Goal: Task Accomplishment & Management: Use online tool/utility

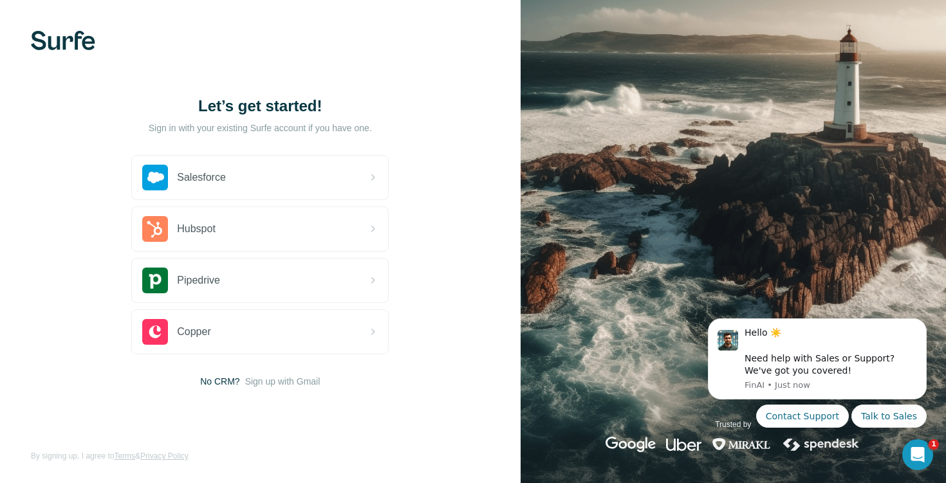
click at [51, 35] on img at bounding box center [63, 40] width 64 height 19
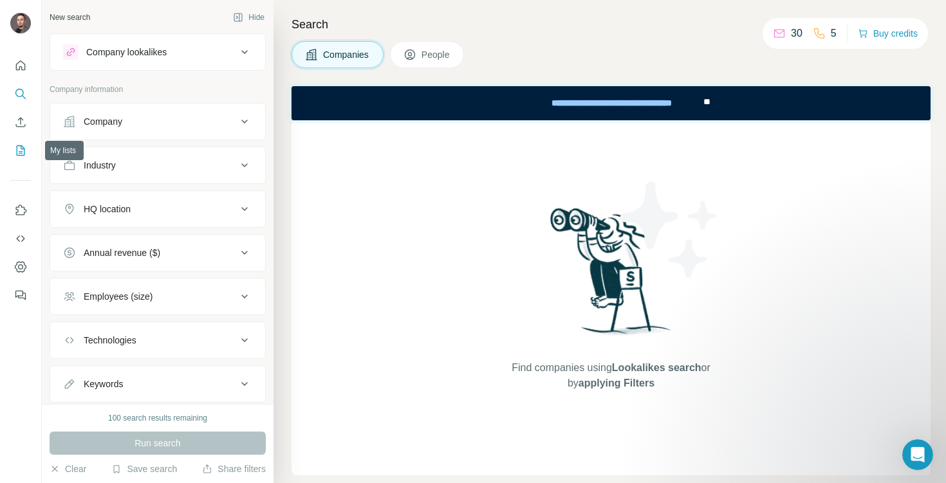
click at [23, 144] on icon "My lists" at bounding box center [20, 150] width 13 height 13
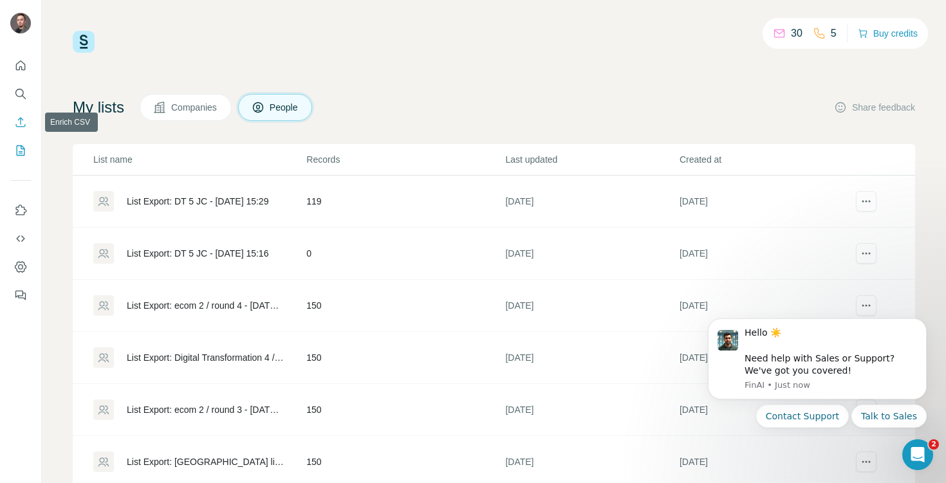
click at [22, 122] on icon "Enrich CSV" at bounding box center [20, 122] width 13 height 13
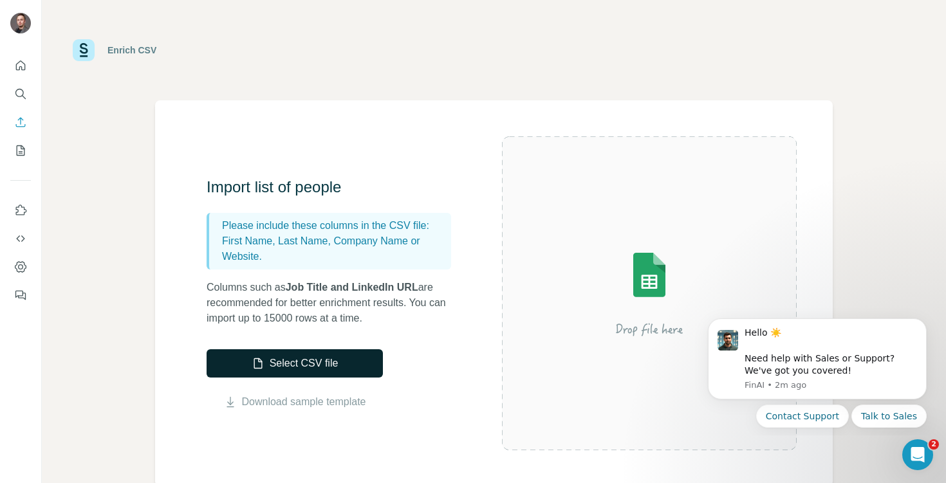
click at [327, 351] on button "Select CSV file" at bounding box center [295, 364] width 176 height 28
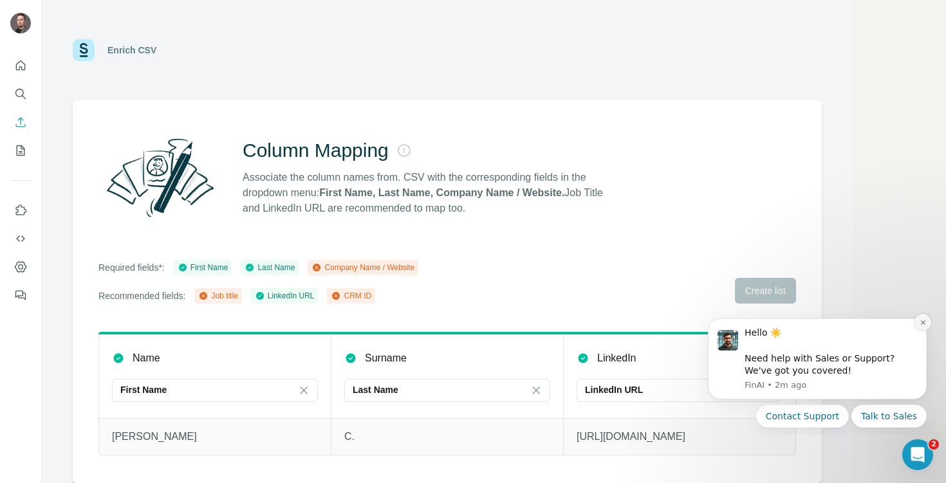
click at [920, 318] on button "Dismiss notification" at bounding box center [923, 322] width 17 height 17
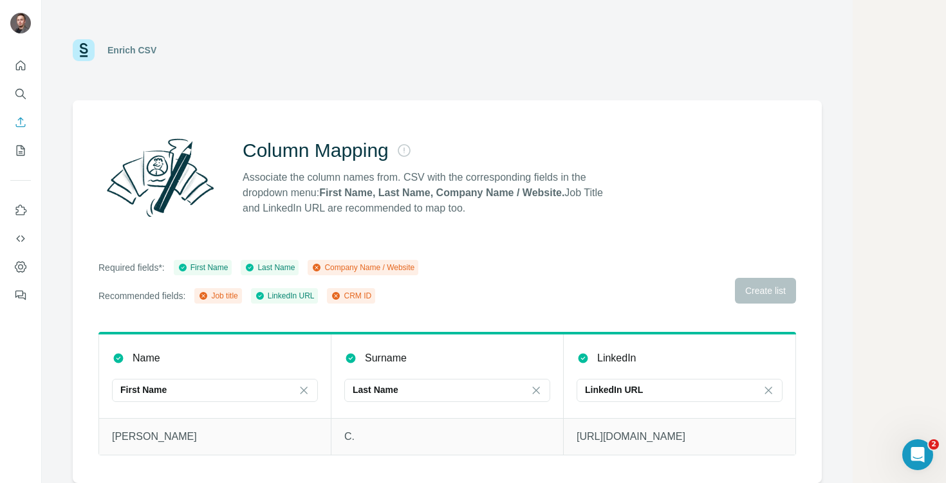
click at [710, 301] on div "Required fields*: First Name Last Name Company Name / Website Recommended field…" at bounding box center [447, 282] width 698 height 44
click at [743, 277] on div "Required fields*: First Name Last Name Company Name / Website Recommended field…" at bounding box center [447, 282] width 698 height 44
click at [442, 422] on td "C." at bounding box center [447, 436] width 232 height 37
click at [762, 266] on div "Required fields*: First Name Last Name Company Name / Website Recommended field…" at bounding box center [447, 282] width 698 height 44
click at [760, 298] on div "Required fields*: First Name Last Name Company Name / Website Recommended field…" at bounding box center [447, 282] width 698 height 44
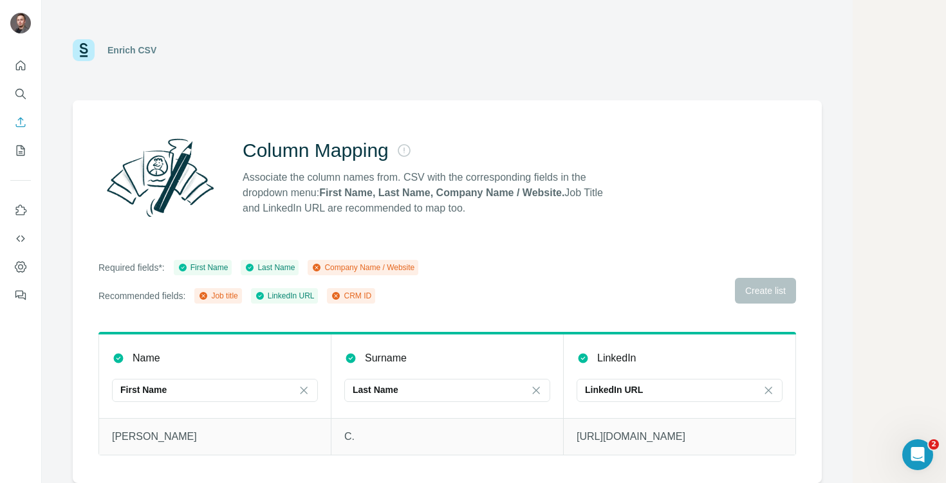
click at [760, 290] on div "Required fields*: First Name Last Name Company Name / Website Recommended field…" at bounding box center [447, 282] width 698 height 44
click at [759, 290] on div "Required fields*: First Name Last Name Company Name / Website Recommended field…" at bounding box center [447, 282] width 698 height 44
click at [180, 391] on div "First Name" at bounding box center [207, 390] width 174 height 13
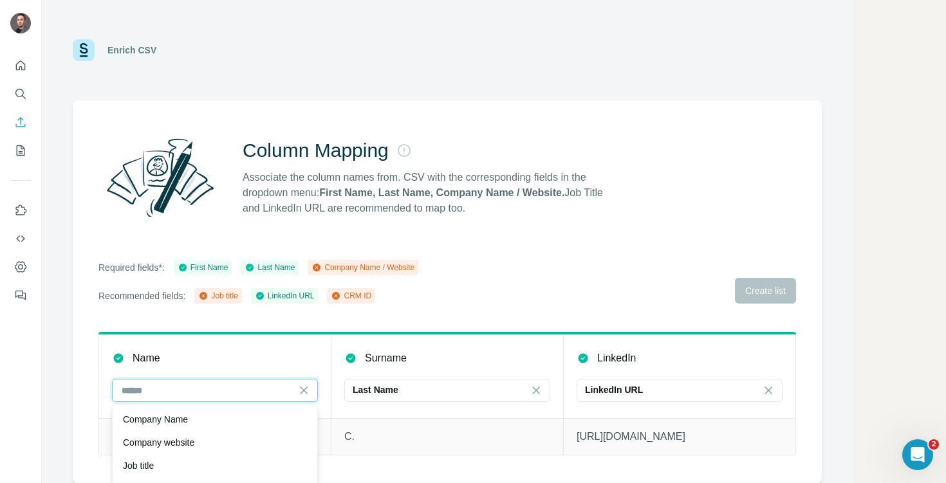
click at [180, 391] on input at bounding box center [207, 391] width 174 height 14
click at [774, 301] on div "Required fields*: First Name Last Name Company Name / Website Recommended field…" at bounding box center [447, 282] width 698 height 44
click at [96, 57] on div "Enrich CSV" at bounding box center [115, 50] width 84 height 22
click at [86, 51] on img at bounding box center [84, 50] width 22 height 22
click at [131, 53] on div "Enrich CSV" at bounding box center [131, 50] width 49 height 13
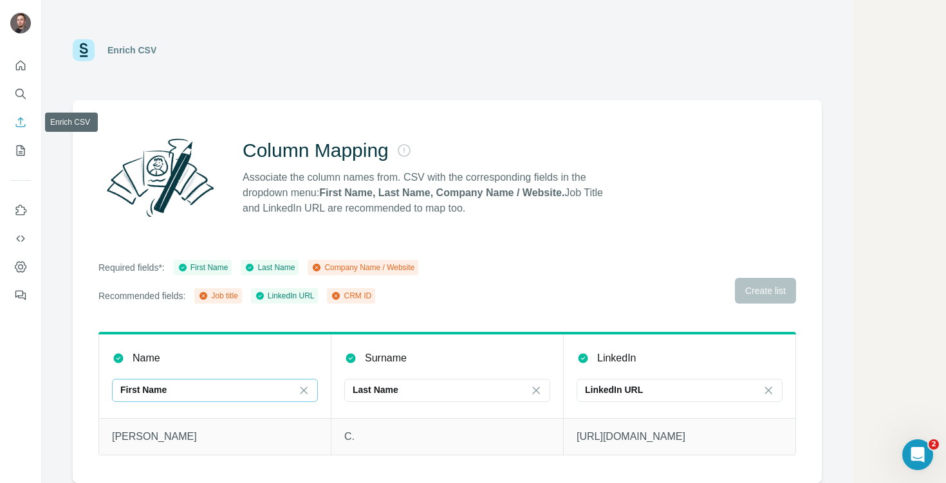
click at [19, 127] on icon "Enrich CSV" at bounding box center [20, 122] width 13 height 13
click at [19, 124] on icon "Enrich CSV" at bounding box center [20, 122] width 13 height 13
click at [24, 54] on button "Quick start" at bounding box center [20, 65] width 21 height 23
click at [24, 59] on icon "Quick start" at bounding box center [20, 65] width 13 height 13
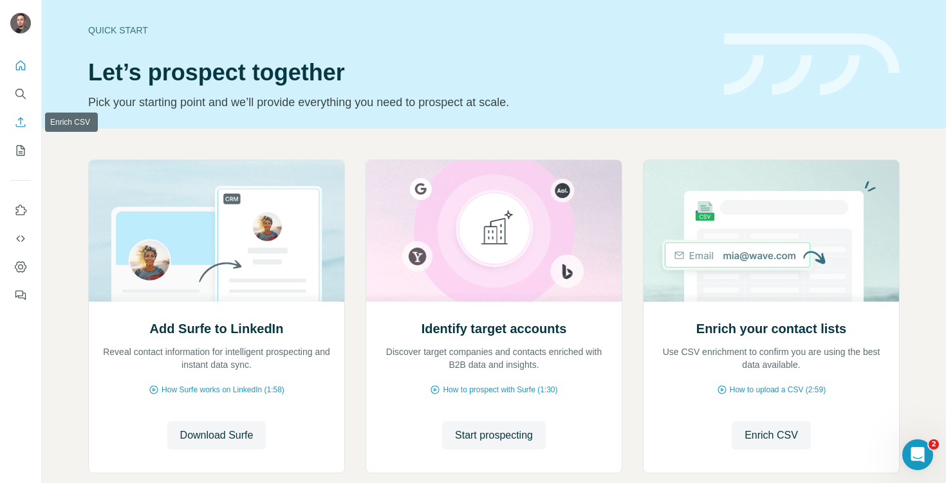
click at [24, 119] on icon "Enrich CSV" at bounding box center [20, 122] width 13 height 13
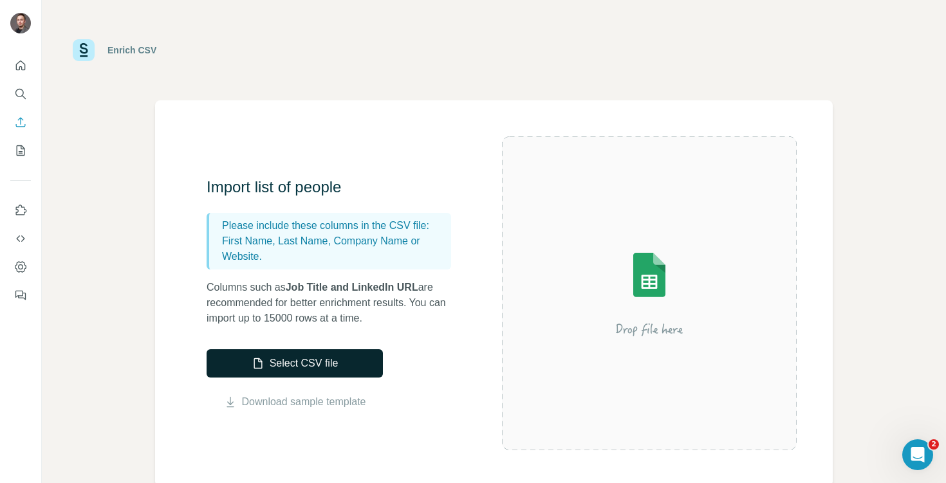
click at [297, 359] on button "Select CSV file" at bounding box center [295, 364] width 176 height 28
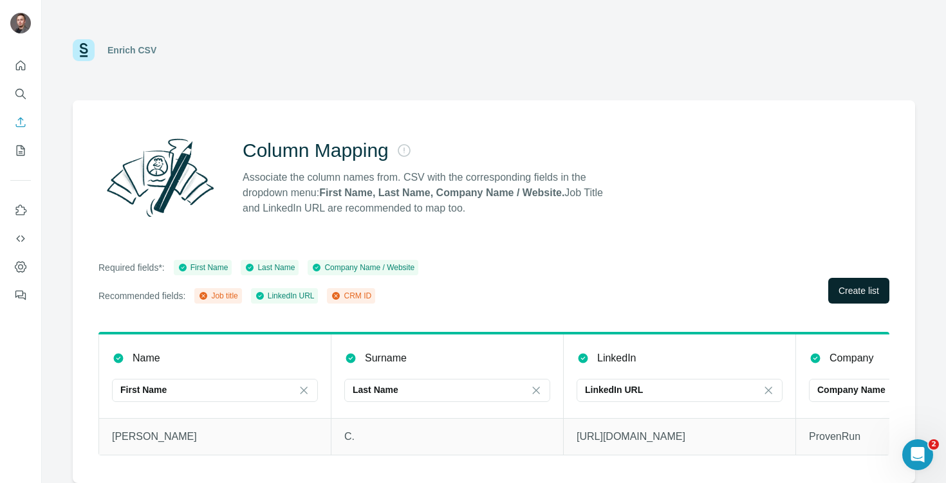
click at [867, 289] on span "Create list" at bounding box center [859, 290] width 41 height 13
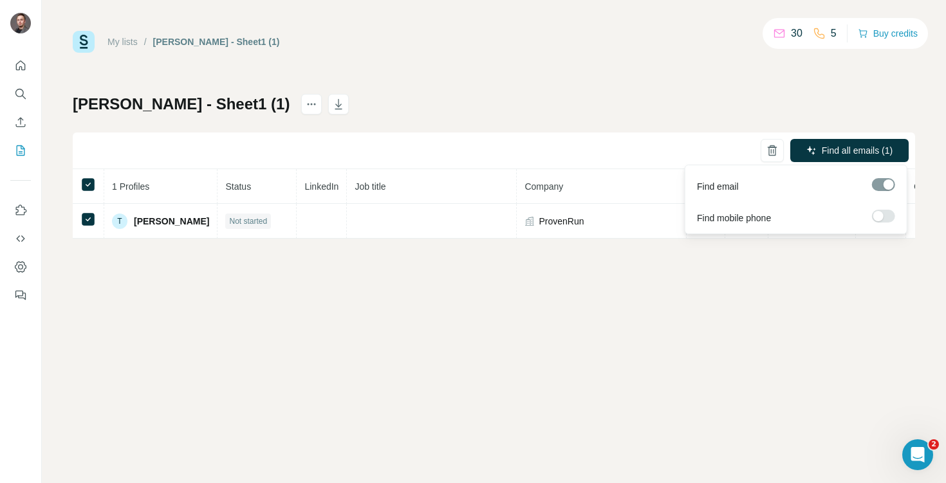
click at [887, 214] on label at bounding box center [883, 216] width 23 height 13
click at [887, 187] on div at bounding box center [883, 184] width 23 height 13
click at [860, 149] on span "Find all emails & mobiles (1)" at bounding box center [835, 150] width 113 height 13
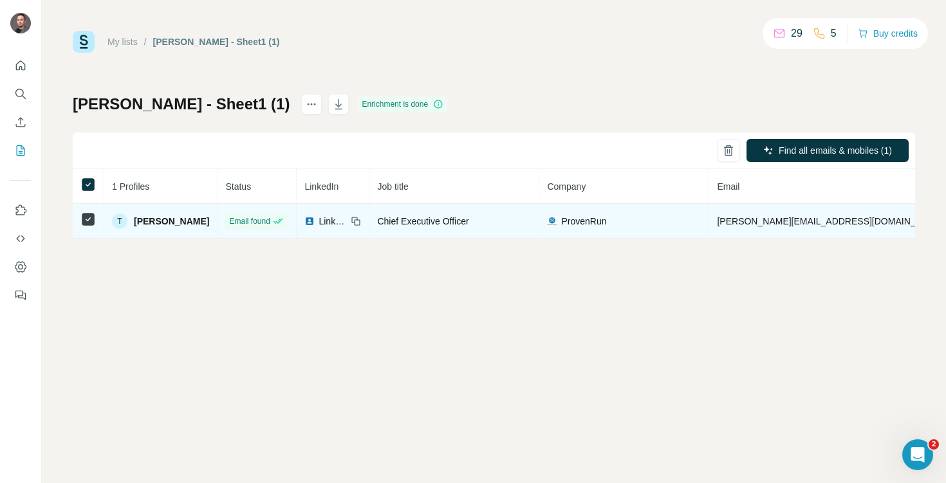
click at [153, 220] on span "[PERSON_NAME]" at bounding box center [171, 221] width 75 height 13
click at [153, 217] on span "[PERSON_NAME]" at bounding box center [171, 221] width 75 height 13
click at [717, 219] on span "[PERSON_NAME][EMAIL_ADDRESS][DOMAIN_NAME]" at bounding box center [830, 221] width 227 height 10
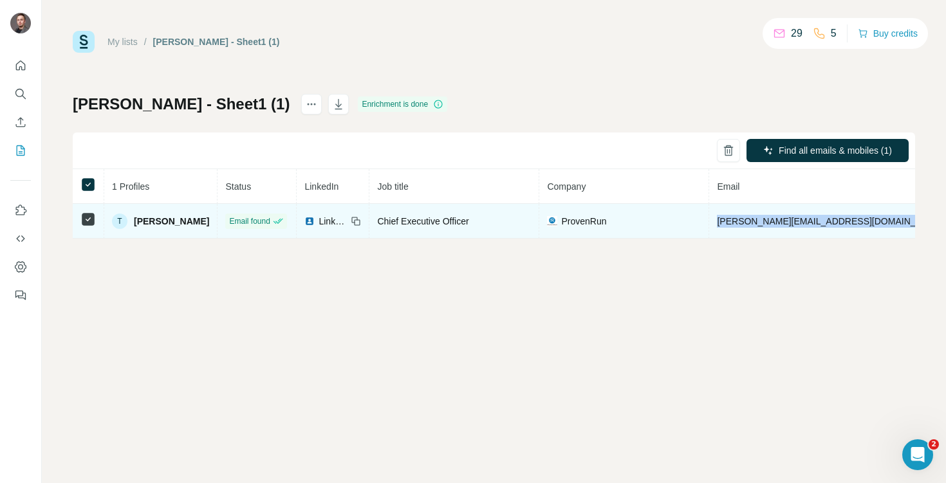
click at [717, 219] on span "[PERSON_NAME][EMAIL_ADDRESS][DOMAIN_NAME]" at bounding box center [830, 221] width 227 height 10
copy span "[PERSON_NAME][EMAIL_ADDRESS][DOMAIN_NAME]"
